Goal: Information Seeking & Learning: Learn about a topic

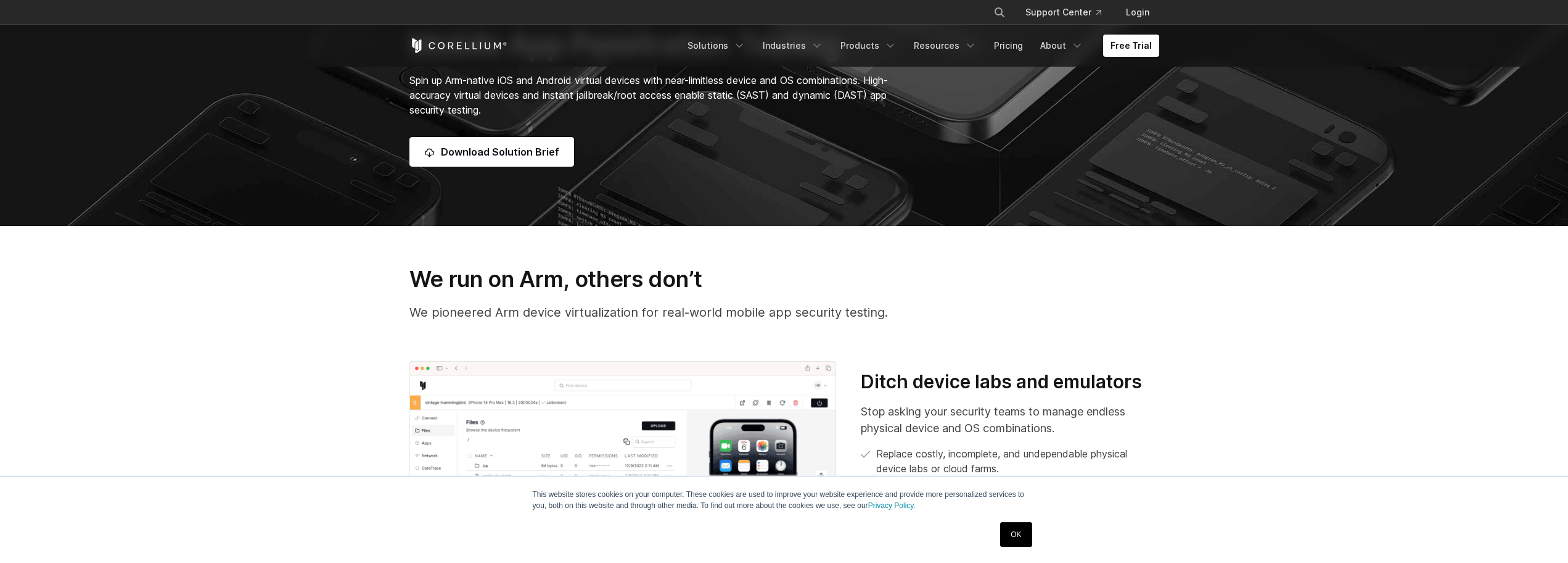
scroll to position [432, 0]
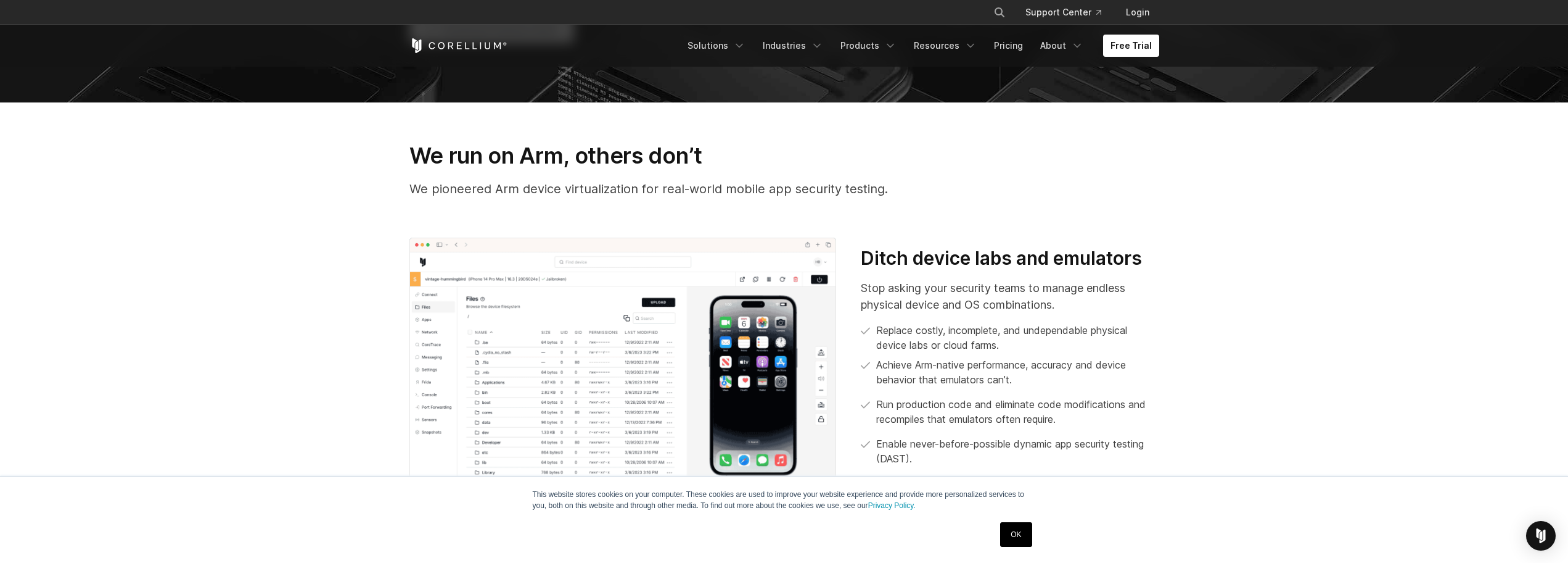
click at [521, 186] on p "We pioneered Arm device virtualization for real-world mobile app security testi…" at bounding box center [784, 189] width 750 height 19
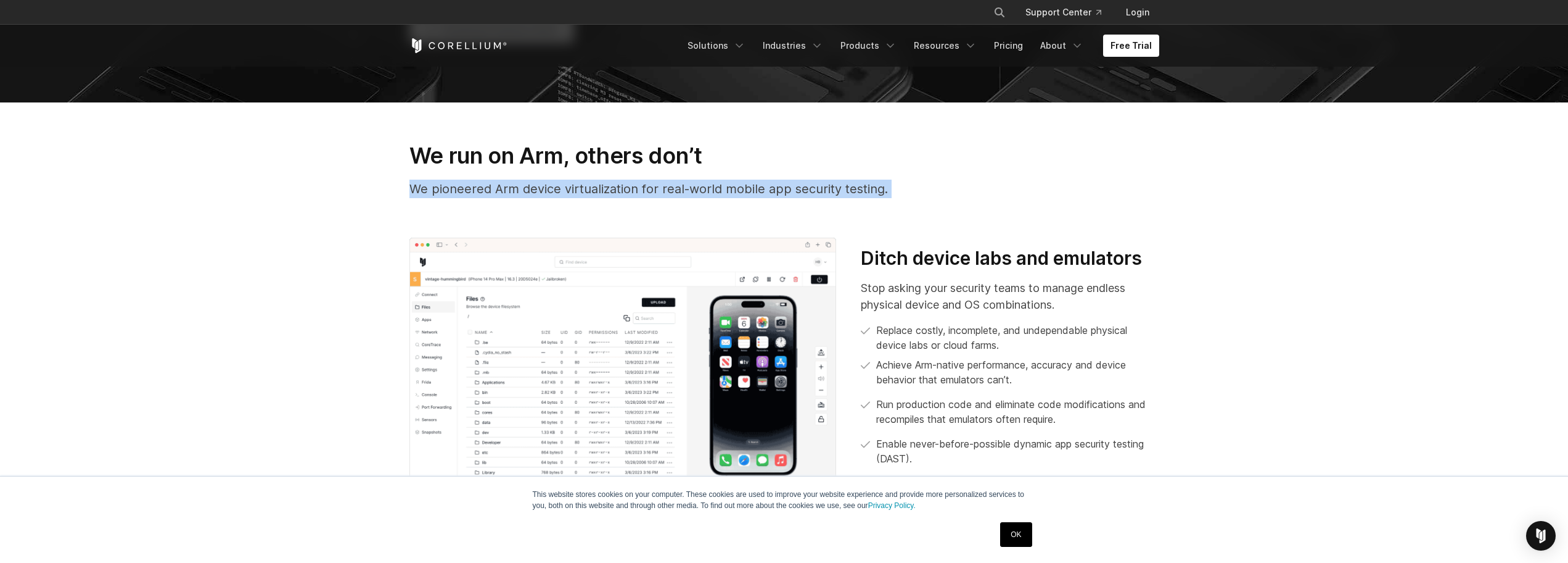
click at [521, 186] on p "We pioneered Arm device virtualization for real-world mobile app security testi…" at bounding box center [784, 189] width 750 height 19
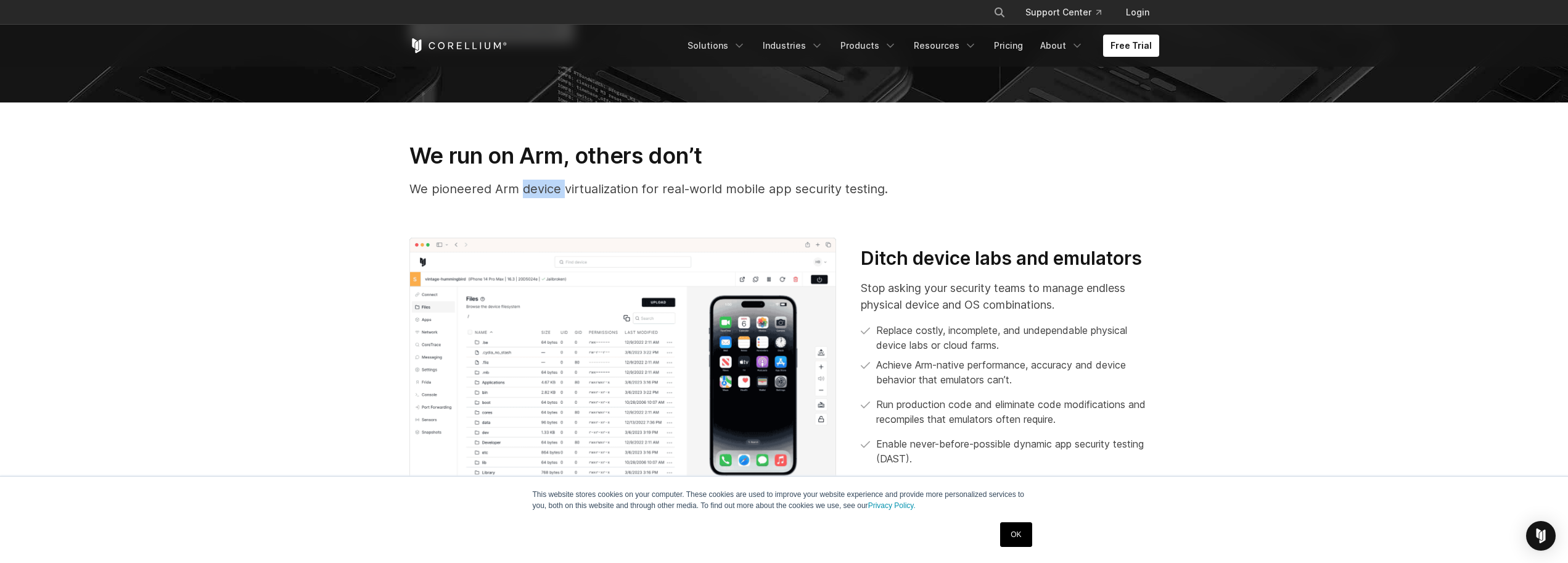
click at [521, 186] on p "We pioneered Arm device virtualization for real-world mobile app security testi…" at bounding box center [784, 189] width 750 height 19
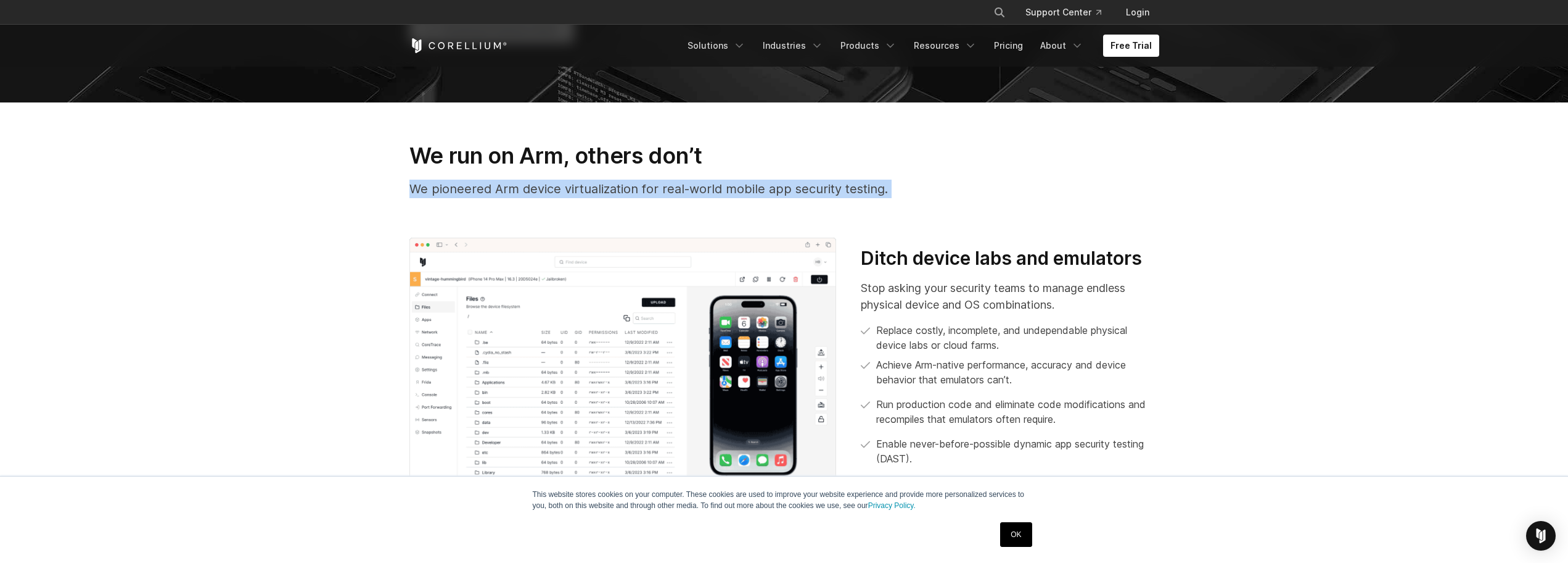
click at [521, 186] on p "We pioneered Arm device virtualization for real-world mobile app security testi…" at bounding box center [784, 189] width 750 height 19
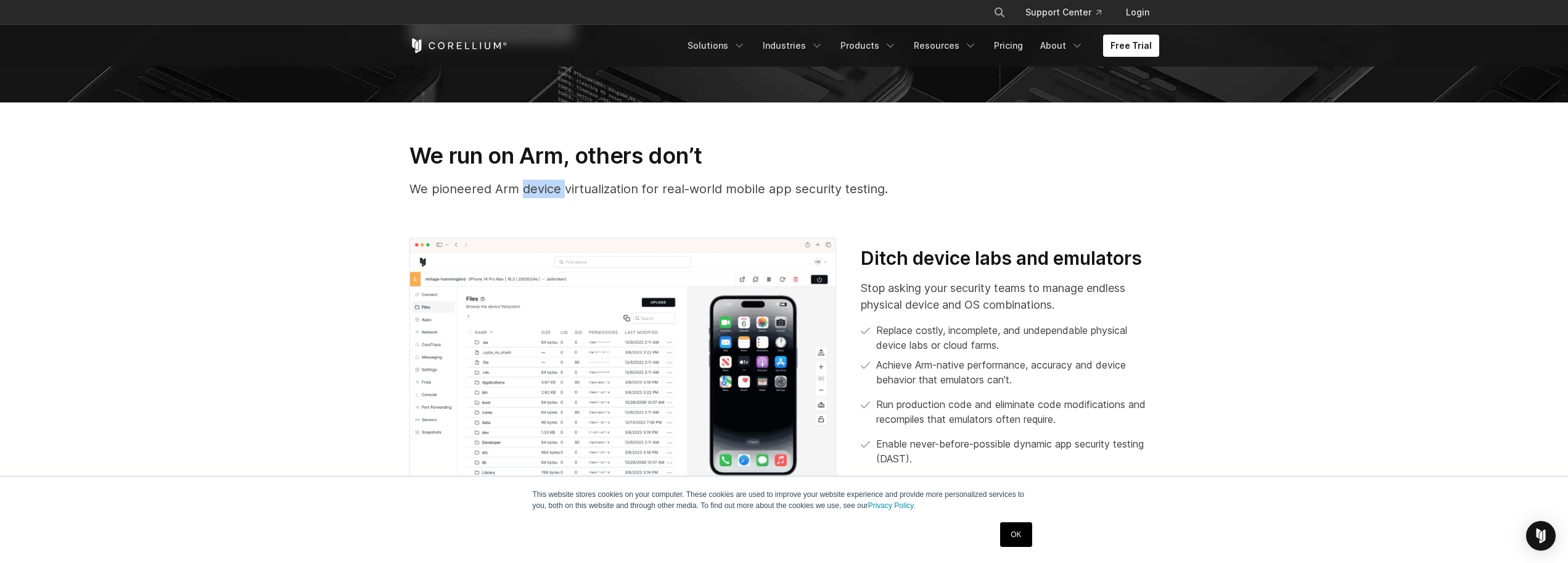
click at [521, 186] on p "We pioneered Arm device virtualization for real-world mobile app security testi…" at bounding box center [784, 189] width 750 height 19
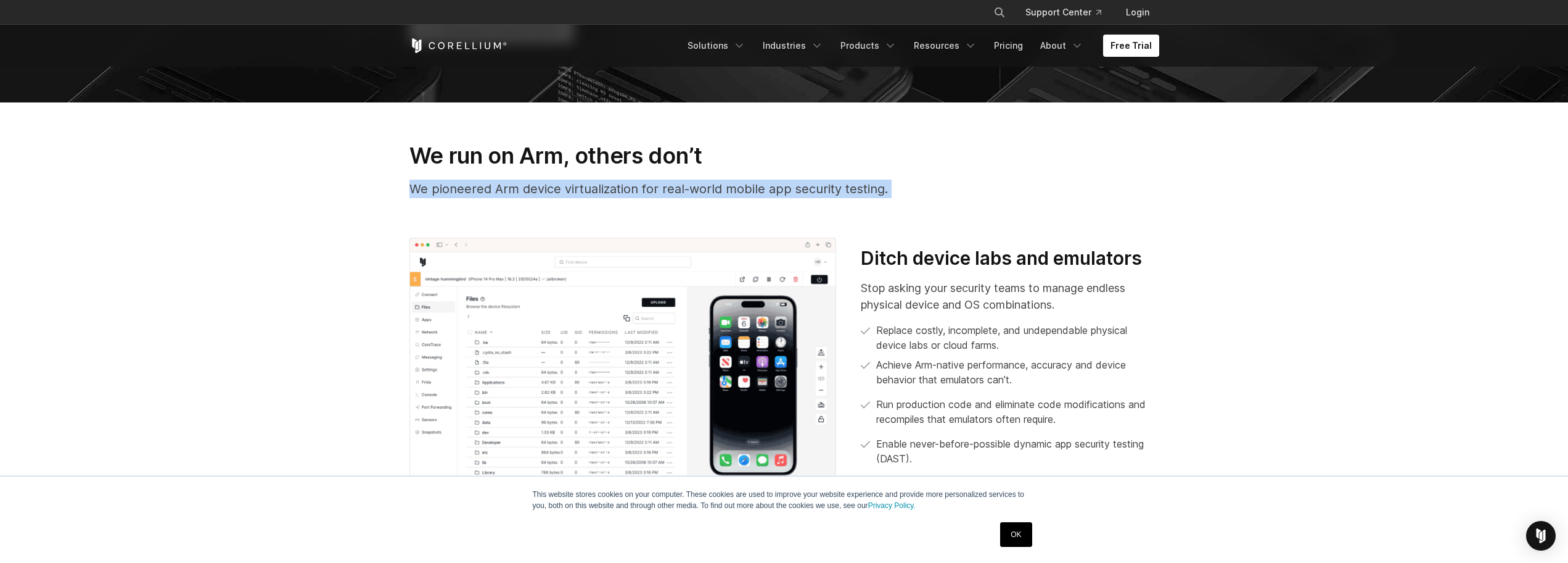
click at [521, 186] on p "We pioneered Arm device virtualization for real-world mobile app security testi…" at bounding box center [784, 189] width 750 height 19
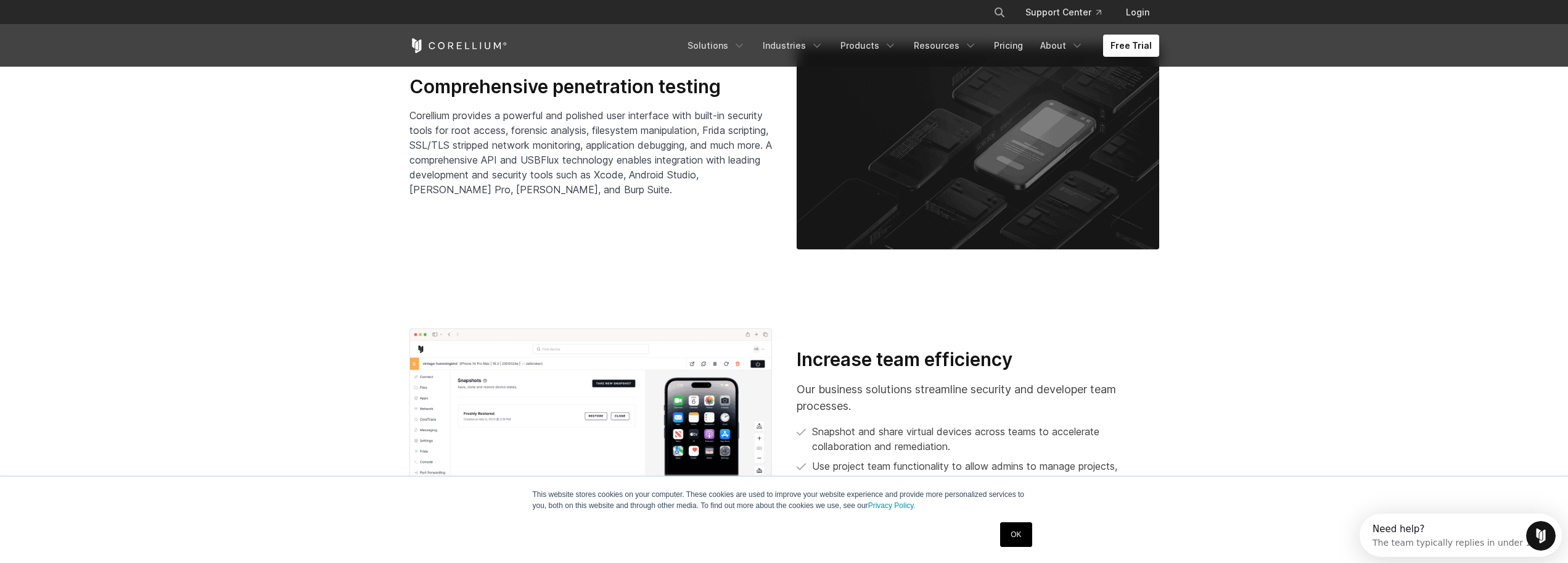
scroll to position [1912, 0]
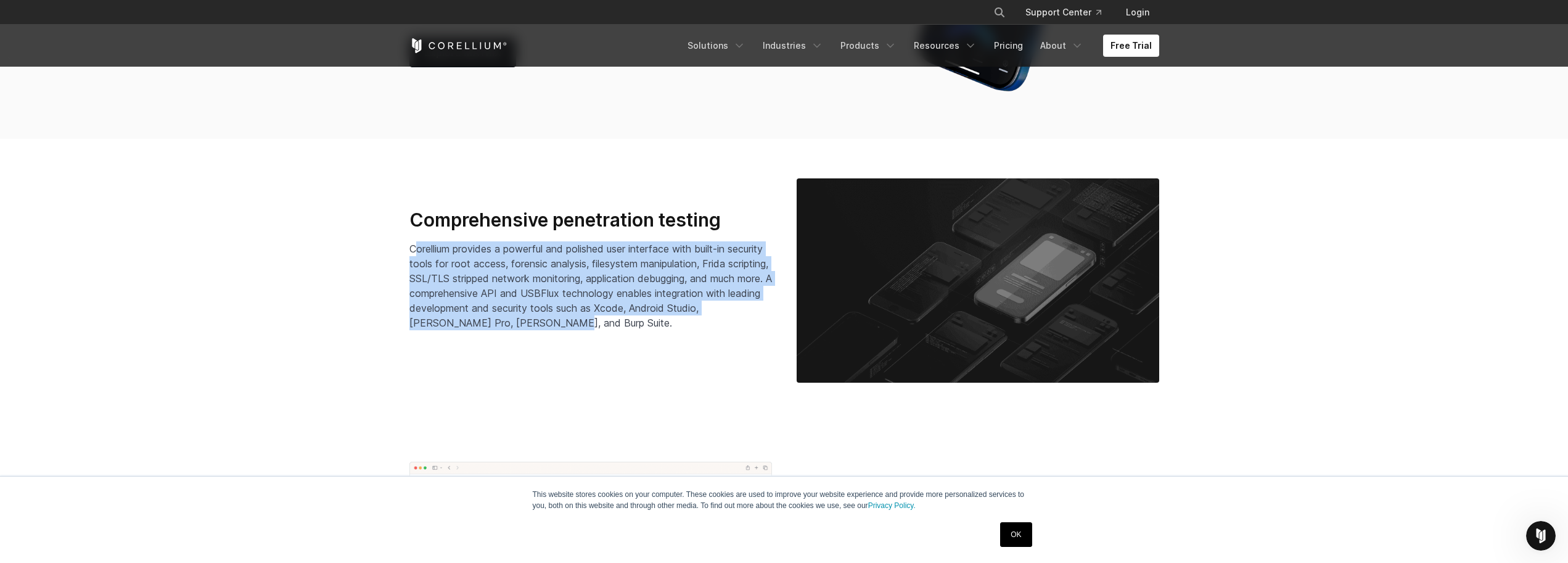
drag, startPoint x: 414, startPoint y: 251, endPoint x: 629, endPoint y: 329, distance: 228.7
click at [629, 329] on p "Corellium provides a powerful and polished user interface with built-in securit…" at bounding box center [590, 285] width 363 height 89
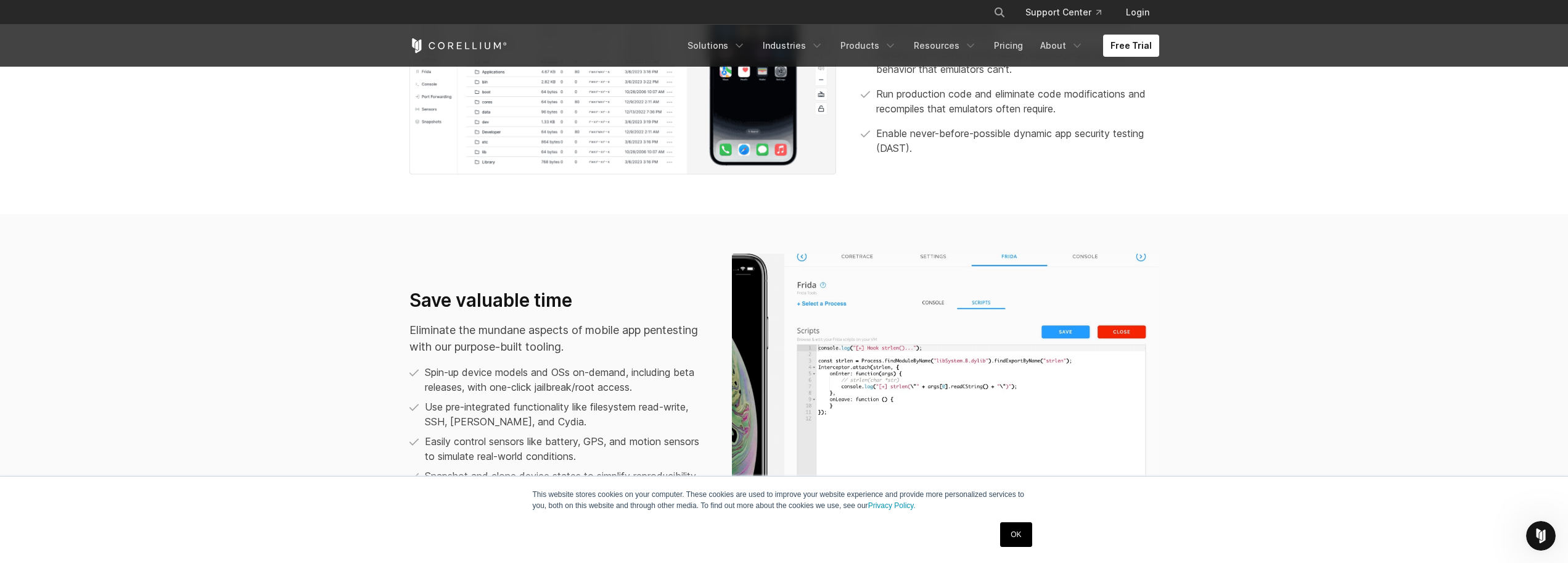
scroll to position [987, 0]
